Goal: Task Accomplishment & Management: Manage account settings

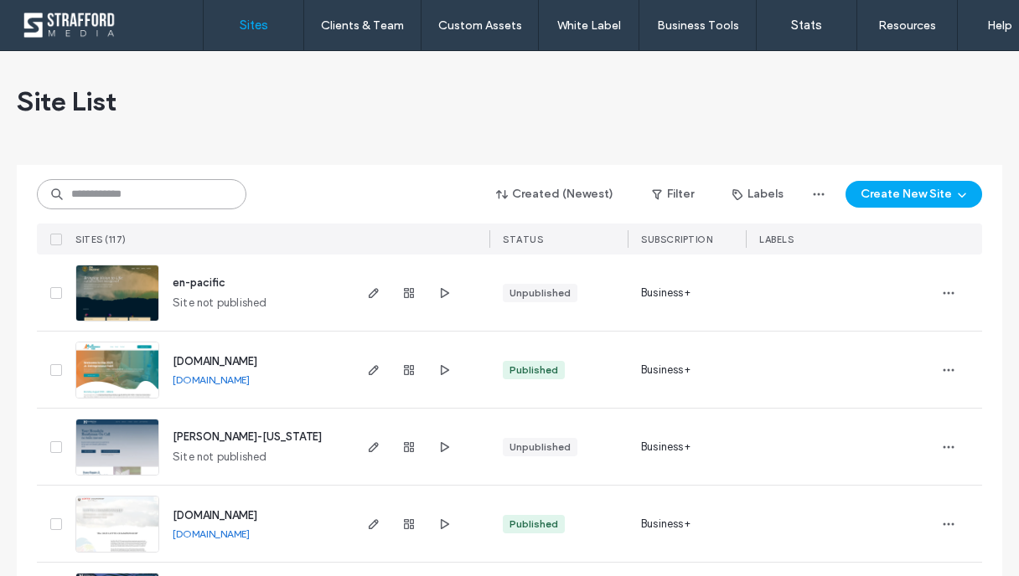
click at [146, 204] on input at bounding box center [141, 194] width 209 height 30
click at [369, 526] on icon "button" at bounding box center [373, 524] width 13 height 13
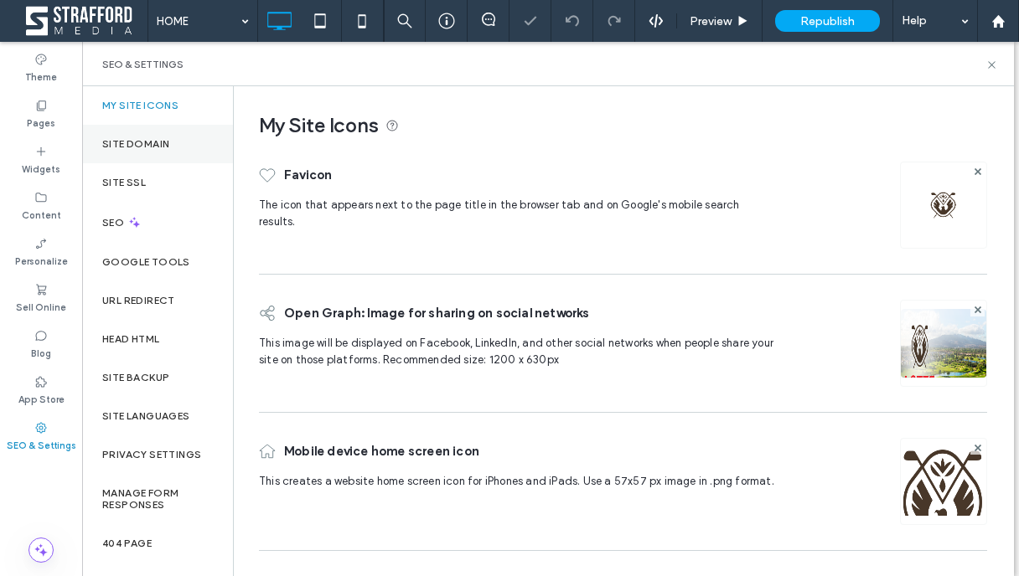
click at [157, 139] on label "Site Domain" at bounding box center [135, 144] width 67 height 12
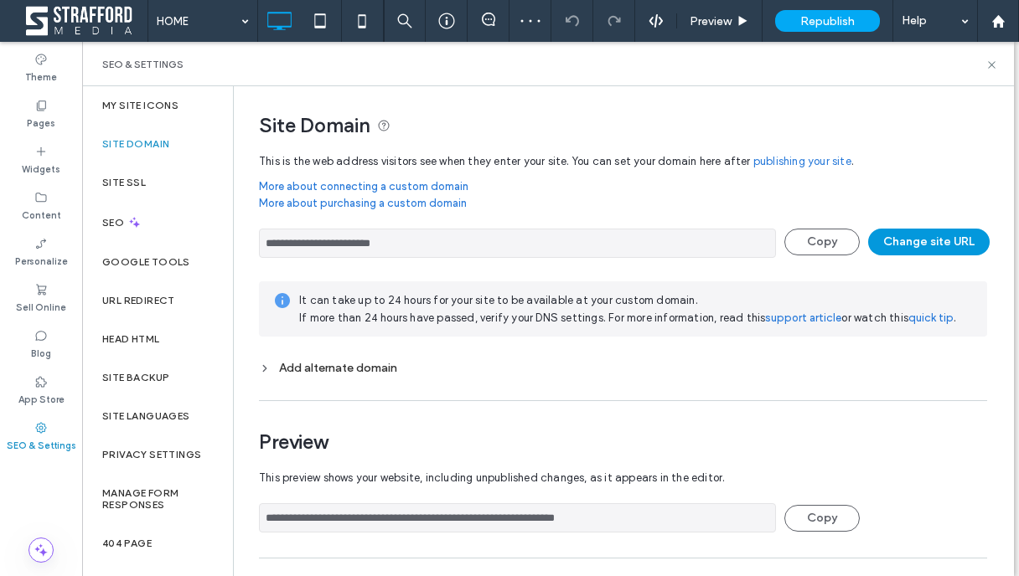
click at [917, 237] on button "Change site URL" at bounding box center [928, 242] width 121 height 27
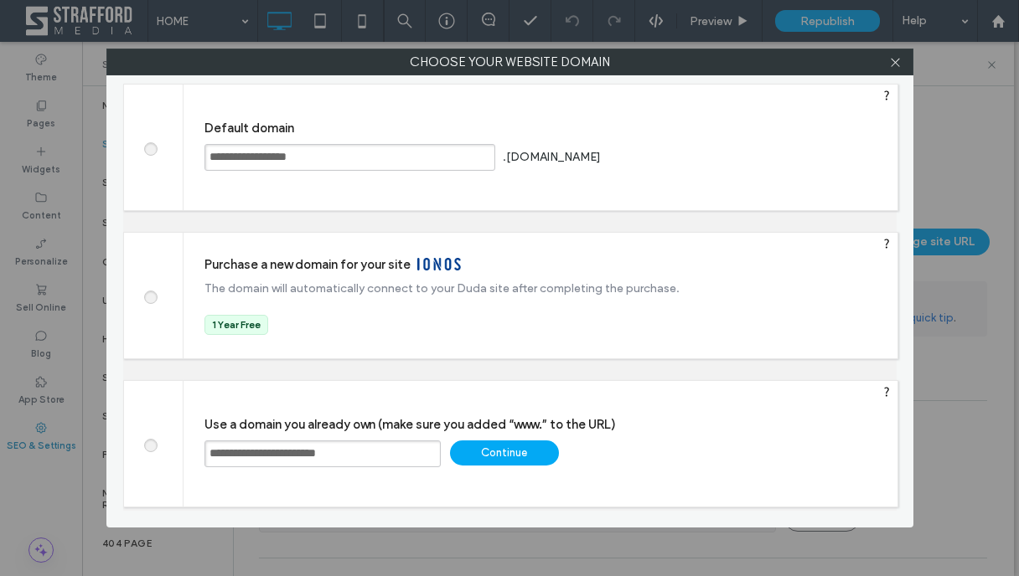
click at [406, 460] on input "**********" at bounding box center [322, 454] width 236 height 27
type input "**********"
click at [508, 447] on div "Continue" at bounding box center [504, 453] width 109 height 25
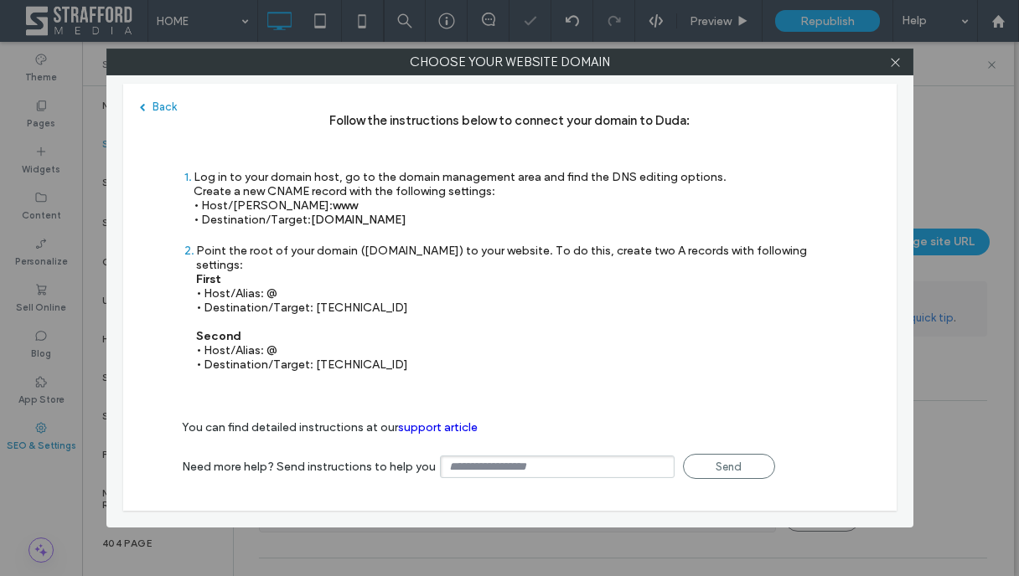
type input "**********"
drag, startPoint x: 420, startPoint y: 293, endPoint x: 312, endPoint y: 294, distance: 108.1
click at [312, 294] on div "Point the root of your domain ([DOMAIN_NAME]) to your website. To do this, crea…" at bounding box center [517, 308] width 642 height 128
copy div "[TECHNICAL_ID]"
drag, startPoint x: 398, startPoint y: 352, endPoint x: 312, endPoint y: 354, distance: 86.3
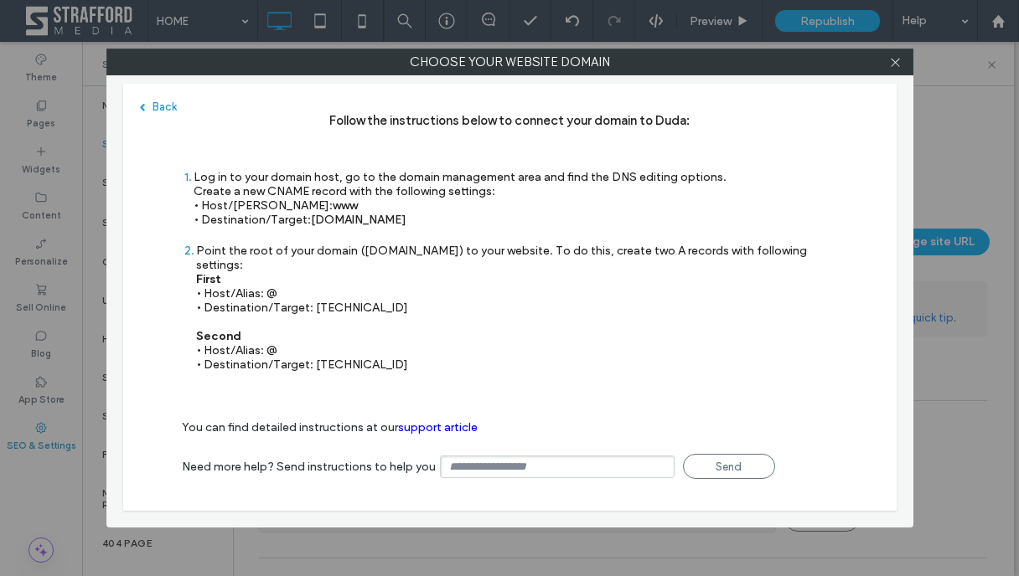
click at [312, 354] on div "Point the root of your domain ([DOMAIN_NAME]) to your website. To do this, crea…" at bounding box center [517, 308] width 642 height 128
copy div "[TECHNICAL_ID]"
click at [890, 64] on icon at bounding box center [895, 62] width 13 height 13
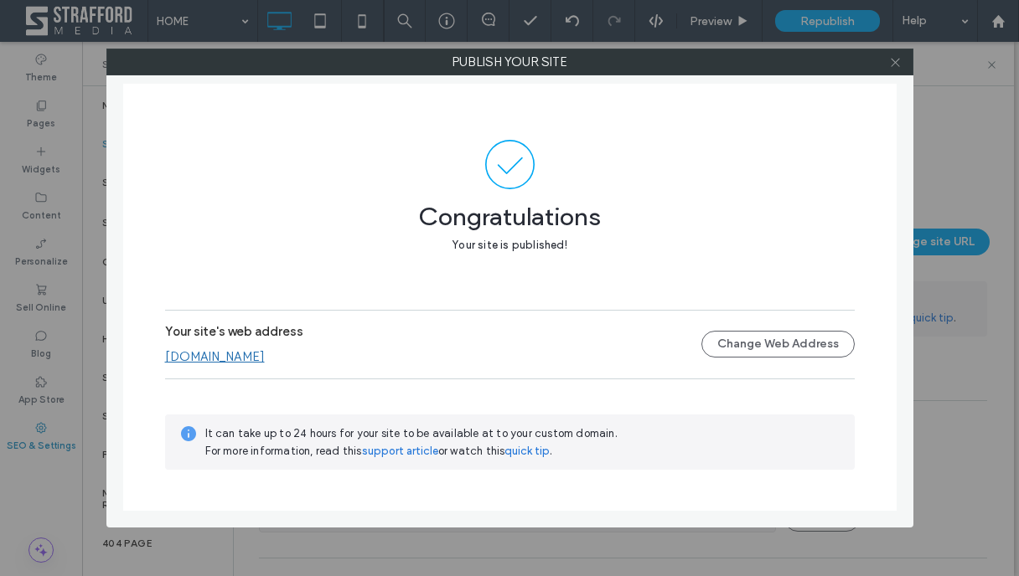
click at [892, 64] on use at bounding box center [894, 62] width 8 height 8
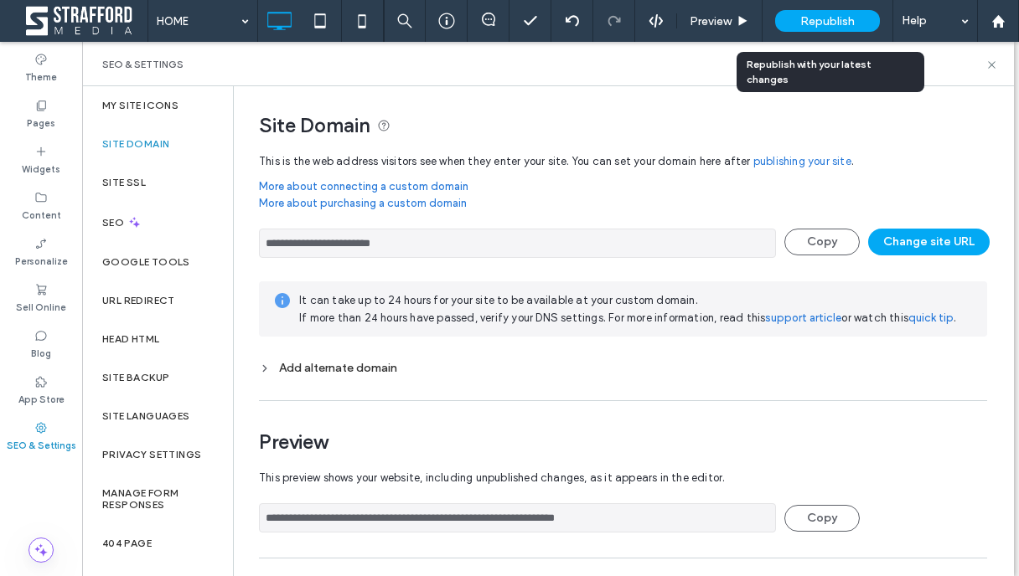
click at [816, 28] on div "Republish" at bounding box center [827, 21] width 105 height 22
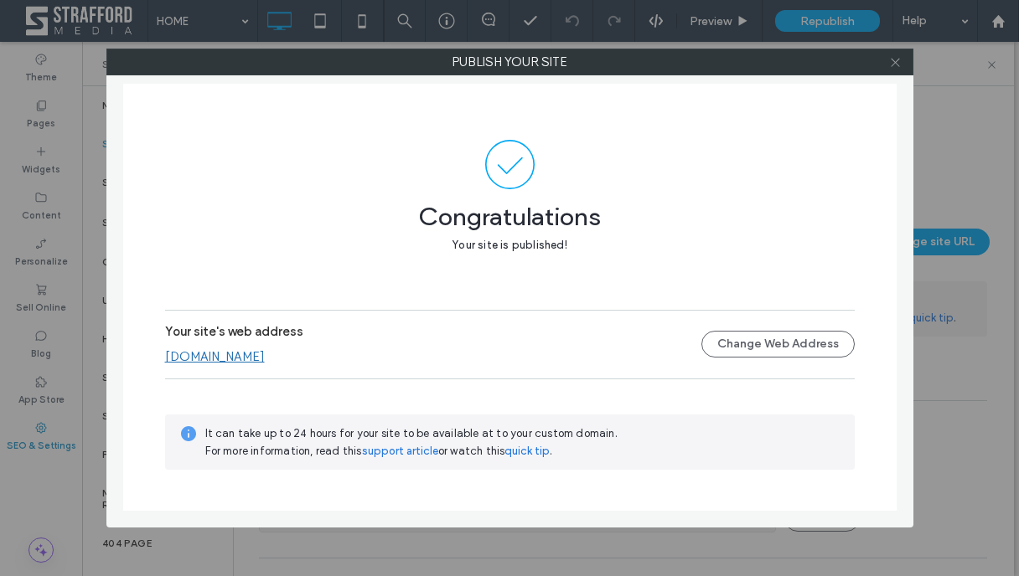
click at [893, 66] on icon at bounding box center [895, 62] width 13 height 13
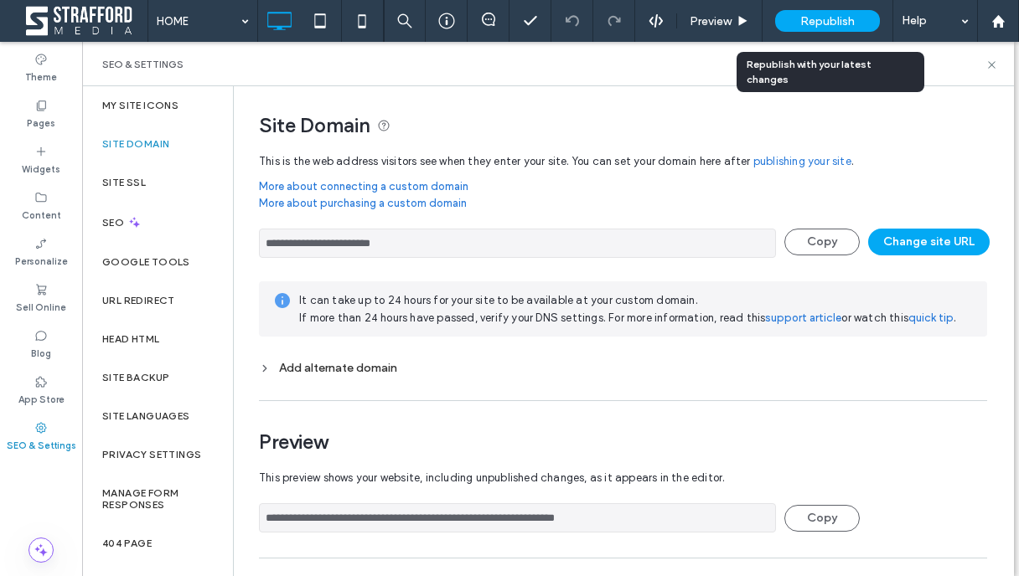
click at [817, 27] on span "Republish" at bounding box center [827, 21] width 54 height 14
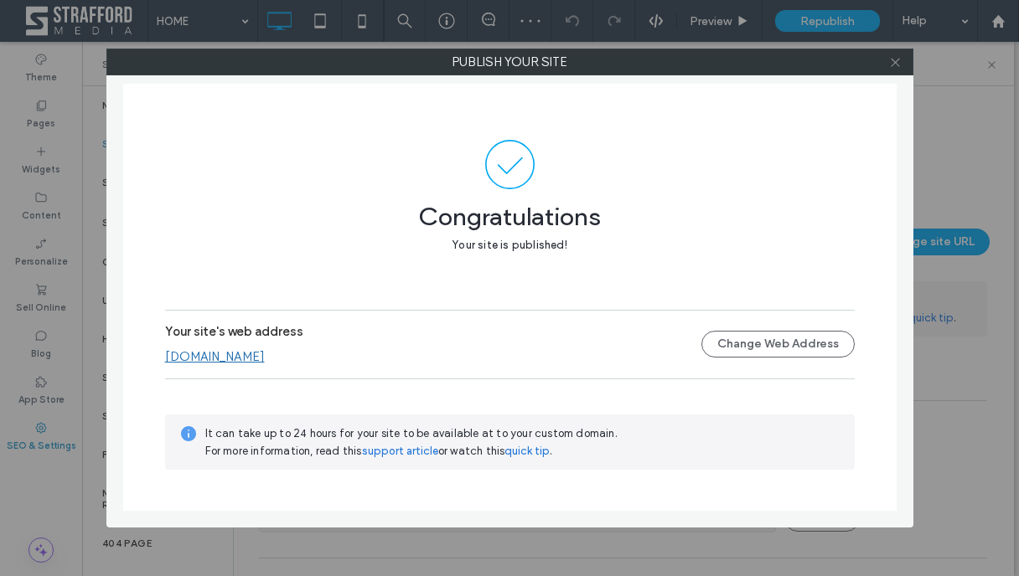
click at [895, 65] on icon at bounding box center [895, 62] width 13 height 13
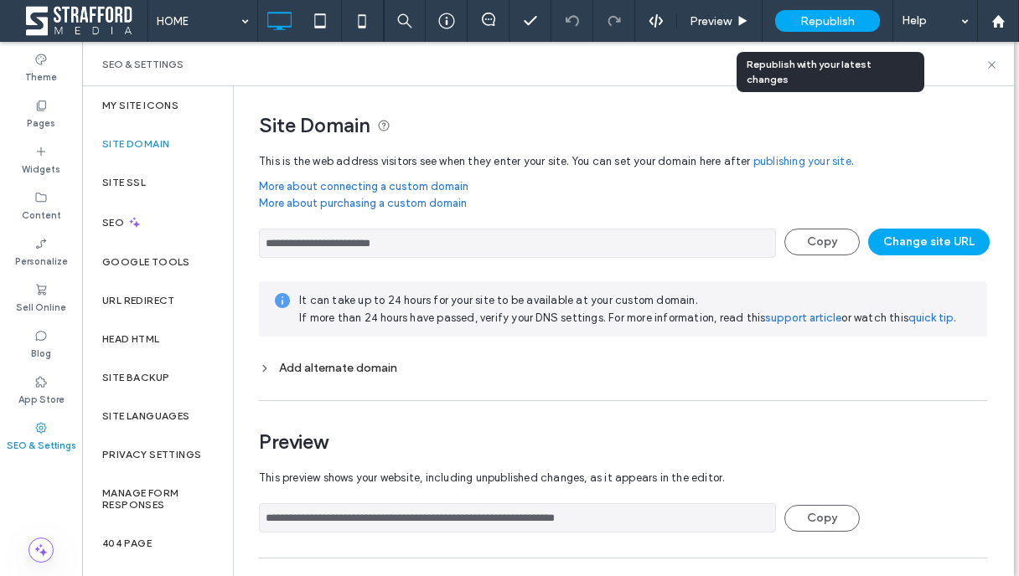
click at [826, 18] on span "Republish" at bounding box center [827, 21] width 54 height 14
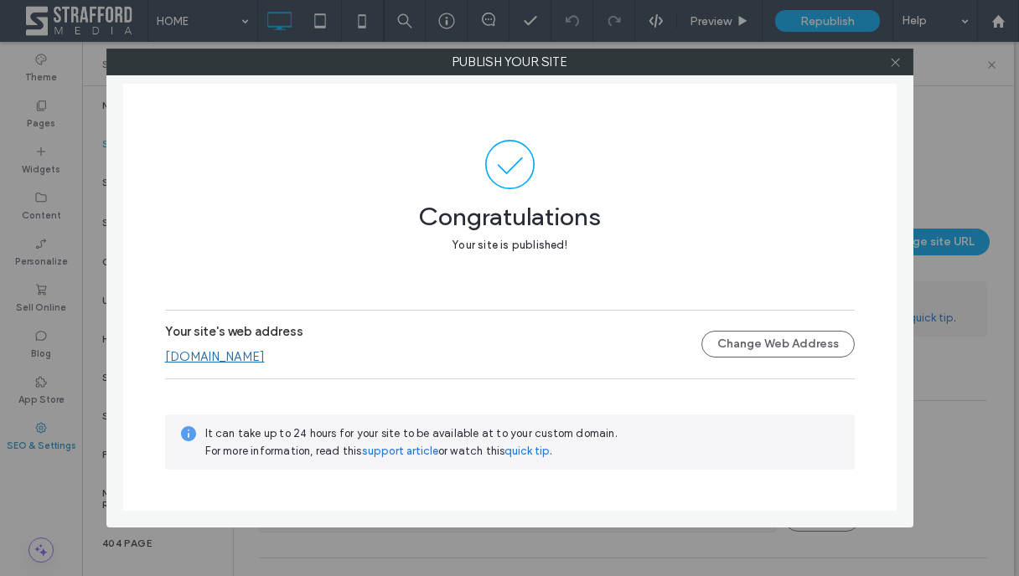
click at [898, 67] on icon at bounding box center [895, 62] width 13 height 13
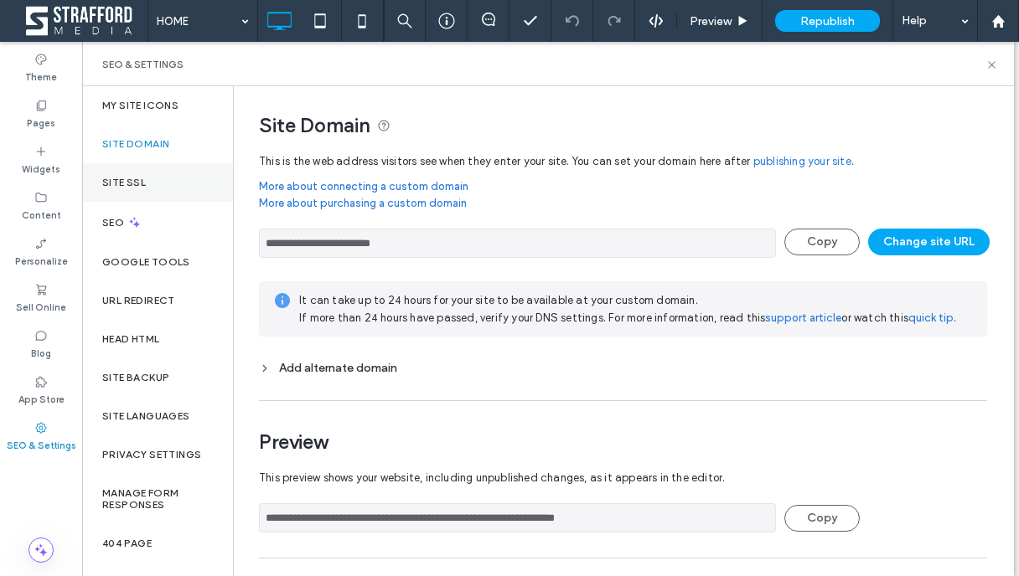
click at [189, 187] on div "Site SSL" at bounding box center [157, 182] width 151 height 39
